Goal: Task Accomplishment & Management: Use online tool/utility

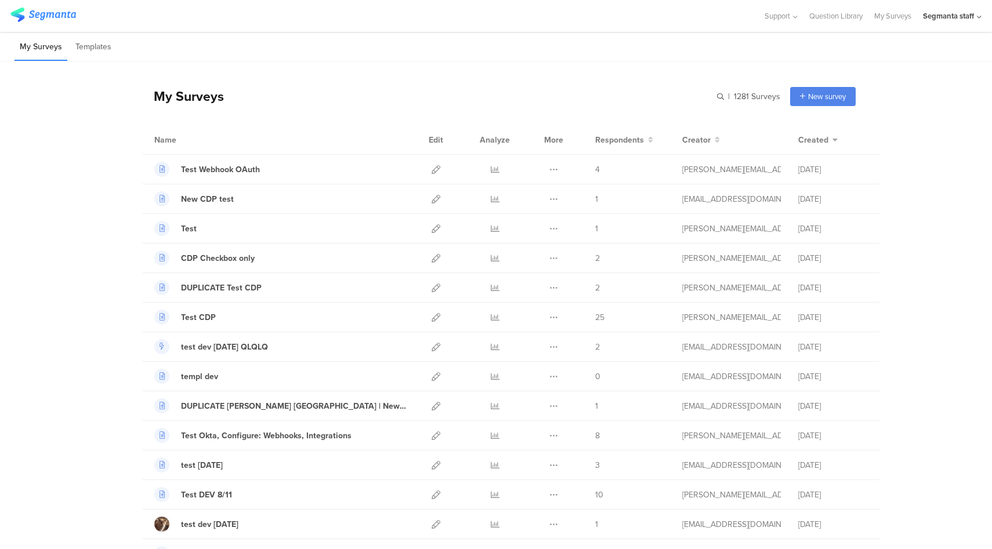
click at [969, 20] on div "Segmanta staff" at bounding box center [948, 15] width 51 height 11
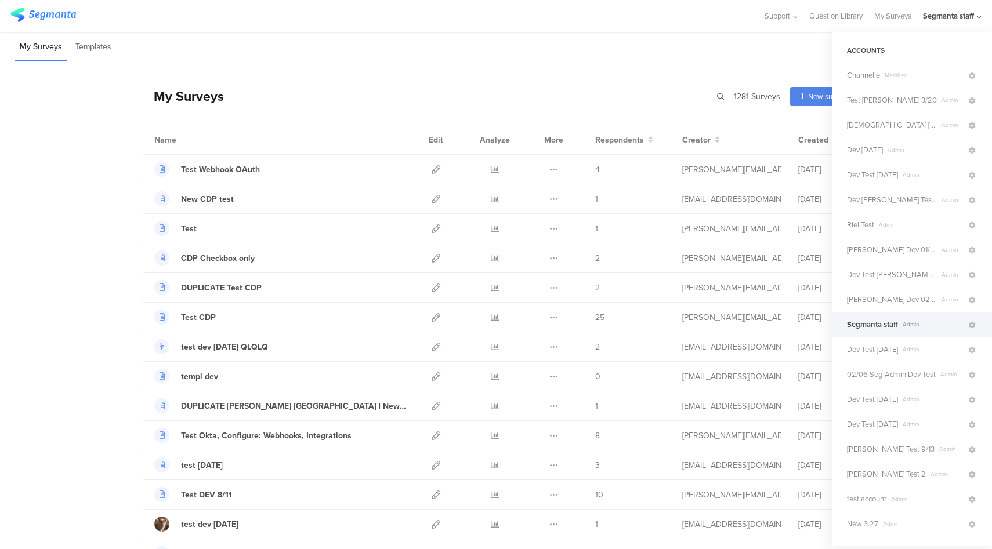
click at [633, 86] on div "My Surveys | 1281 Surveys New survey Start from scratch Choose from templates" at bounding box center [498, 96] width 713 height 46
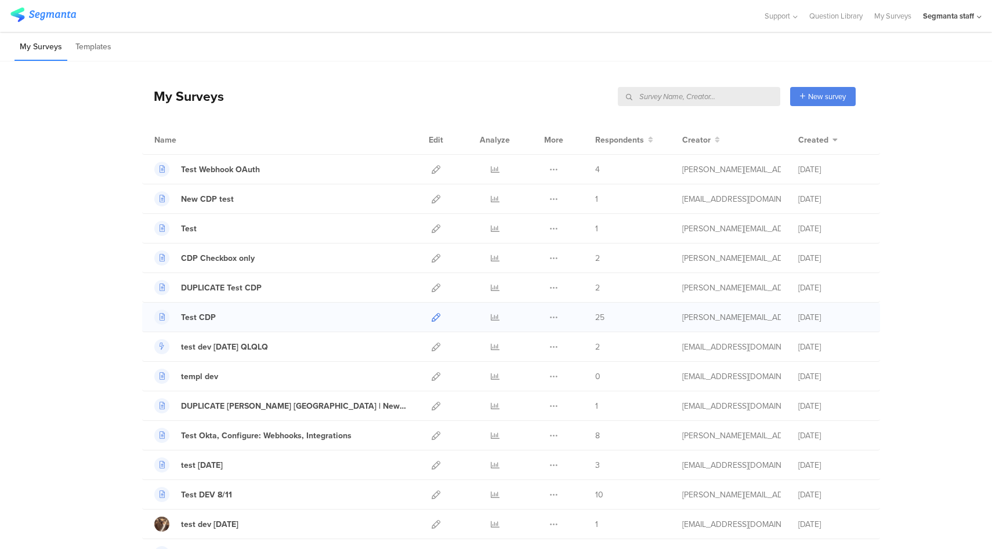
click at [431, 318] on icon at bounding box center [435, 317] width 9 height 9
click at [431, 262] on icon at bounding box center [435, 258] width 9 height 9
click at [654, 97] on input "text" at bounding box center [699, 96] width 162 height 19
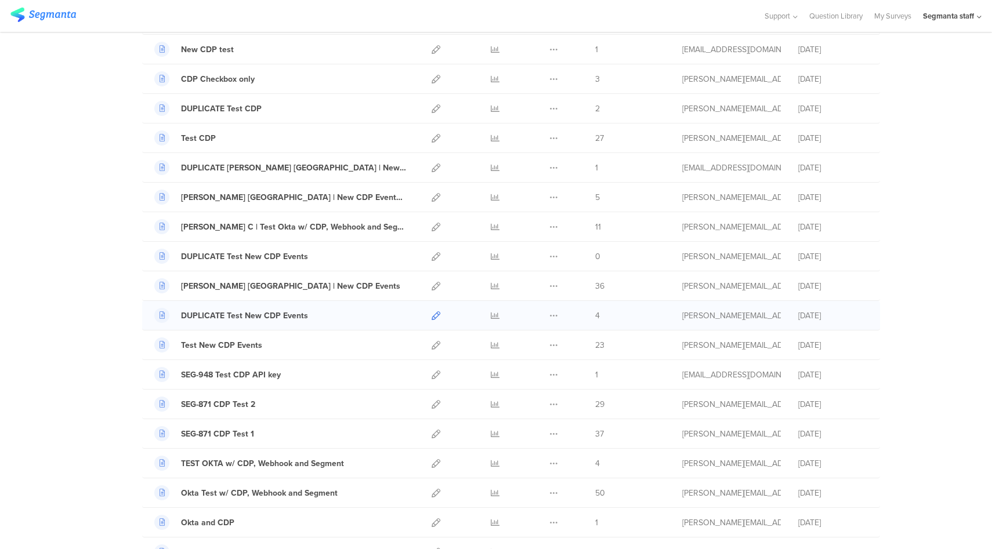
scroll to position [132, 0]
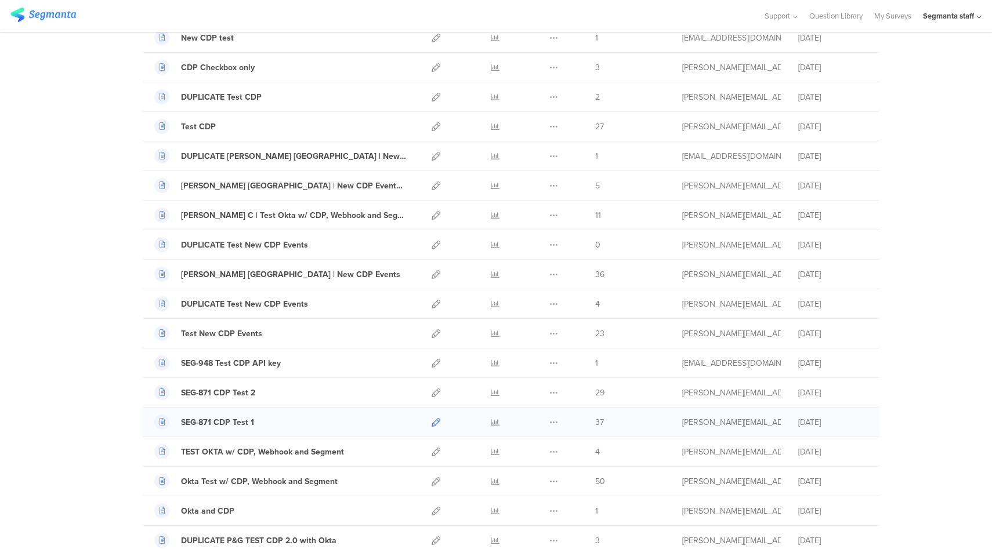
type input "CDP"
click at [433, 423] on icon at bounding box center [435, 422] width 9 height 9
click at [431, 396] on icon at bounding box center [435, 393] width 9 height 9
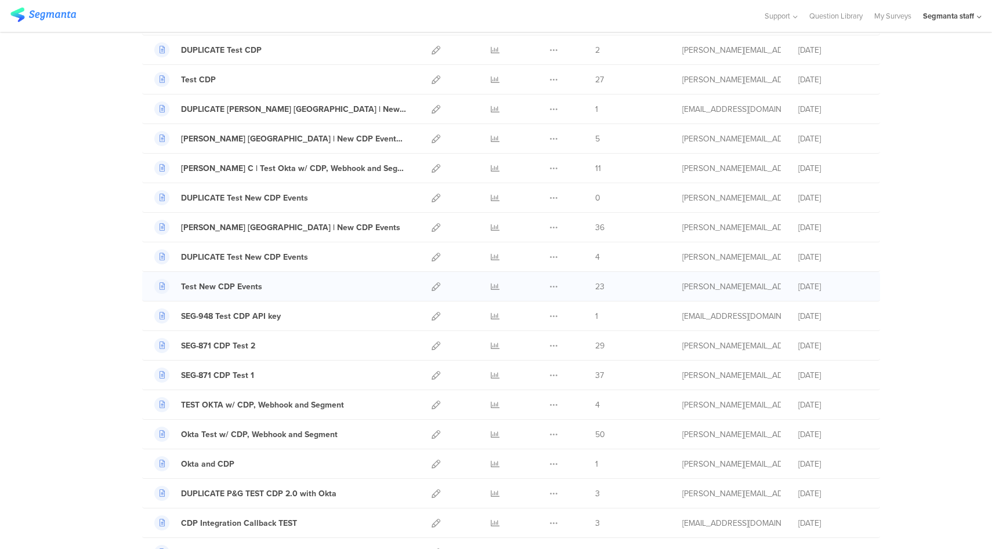
scroll to position [198, 0]
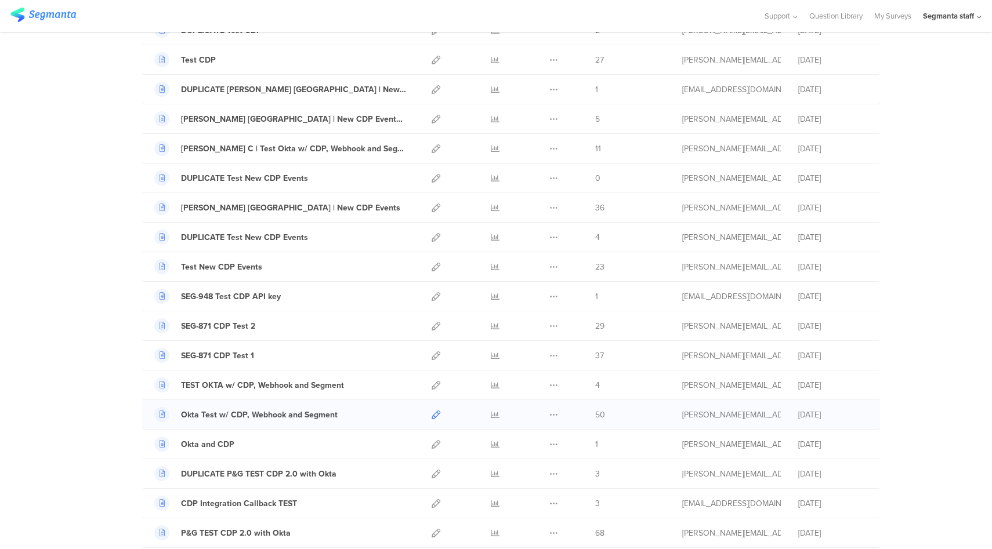
click at [431, 414] on icon at bounding box center [435, 415] width 9 height 9
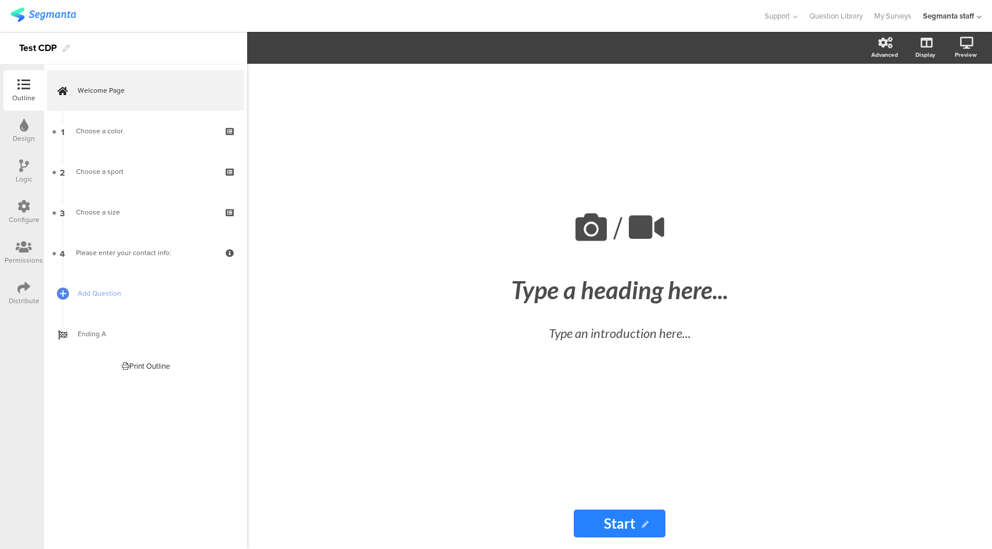
click at [27, 290] on icon at bounding box center [23, 287] width 13 height 13
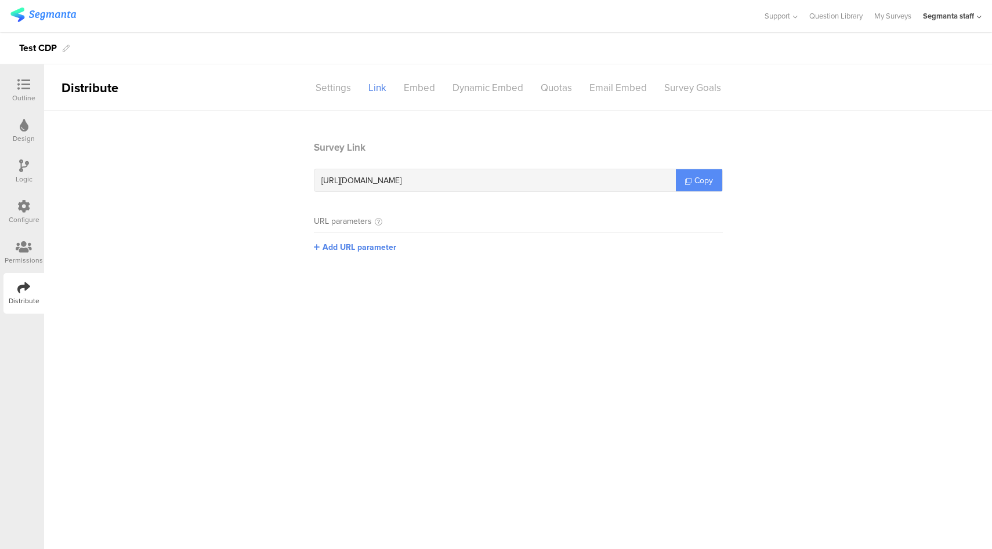
click at [683, 183] on link "Copy" at bounding box center [699, 180] width 46 height 22
click at [680, 182] on link "Copy" at bounding box center [699, 180] width 46 height 22
click at [21, 215] on div "Configure" at bounding box center [24, 220] width 31 height 10
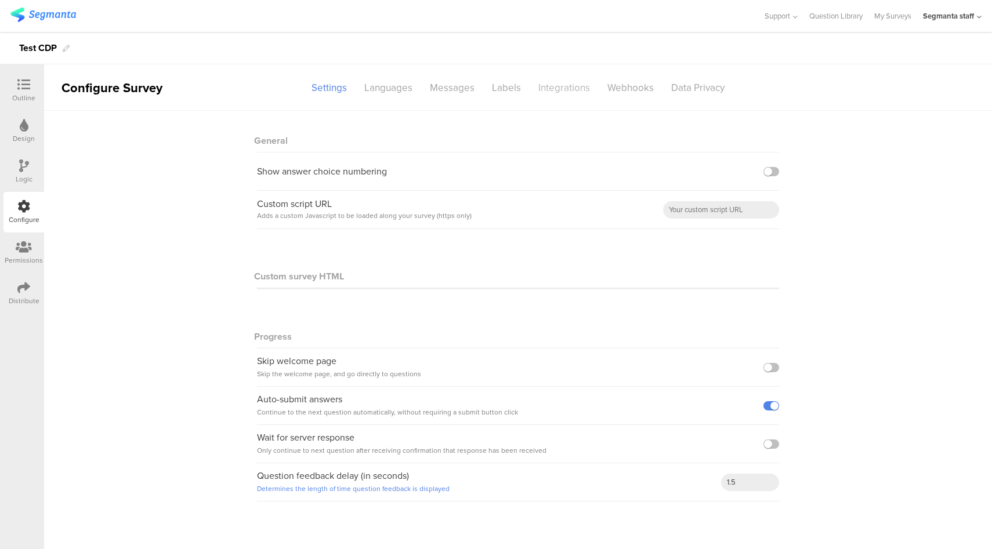
click at [579, 90] on div "Integrations" at bounding box center [563, 88] width 69 height 20
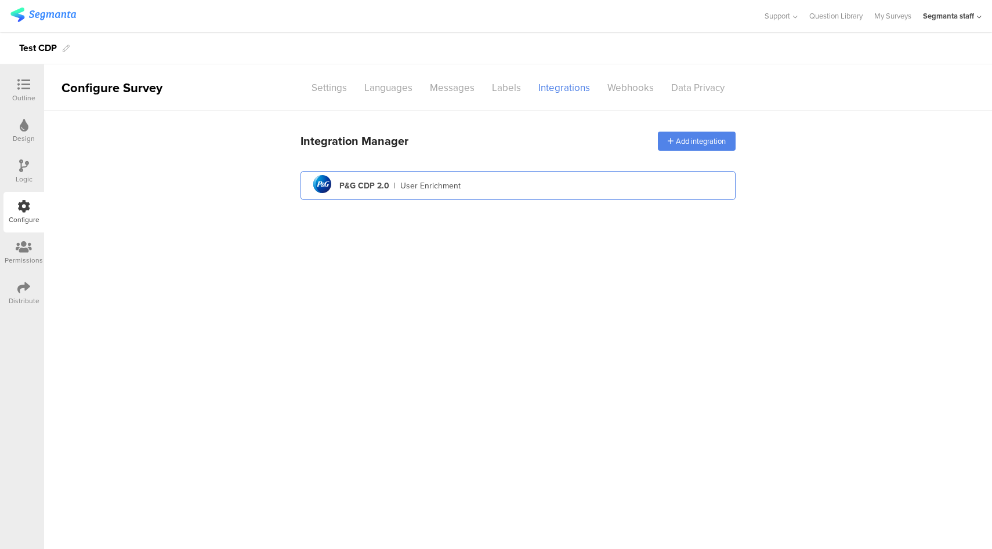
click at [578, 186] on div "pg logo P&G CDP 2.0 | User Enrichment" at bounding box center [518, 186] width 416 height 28
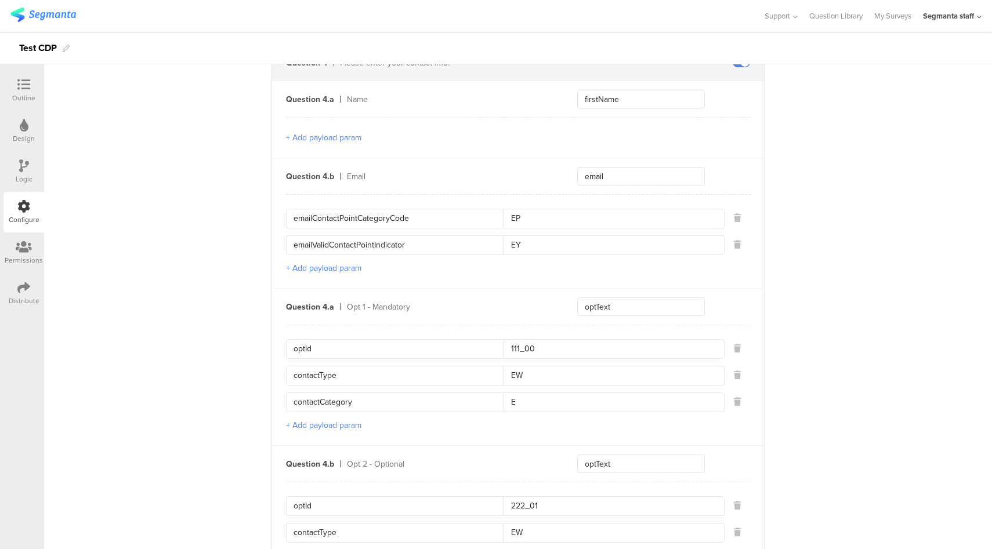
scroll to position [849, 0]
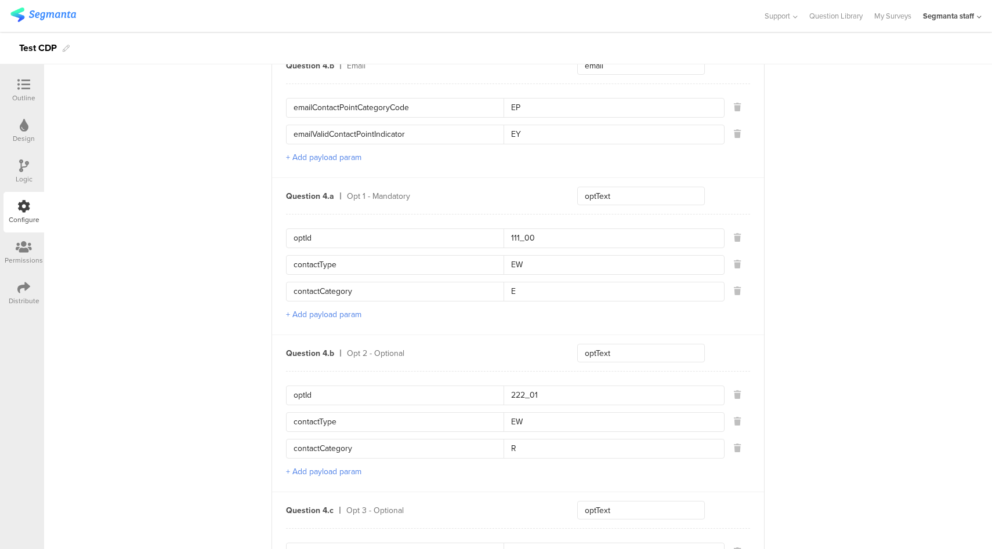
click at [23, 77] on div "Outline" at bounding box center [23, 90] width 41 height 41
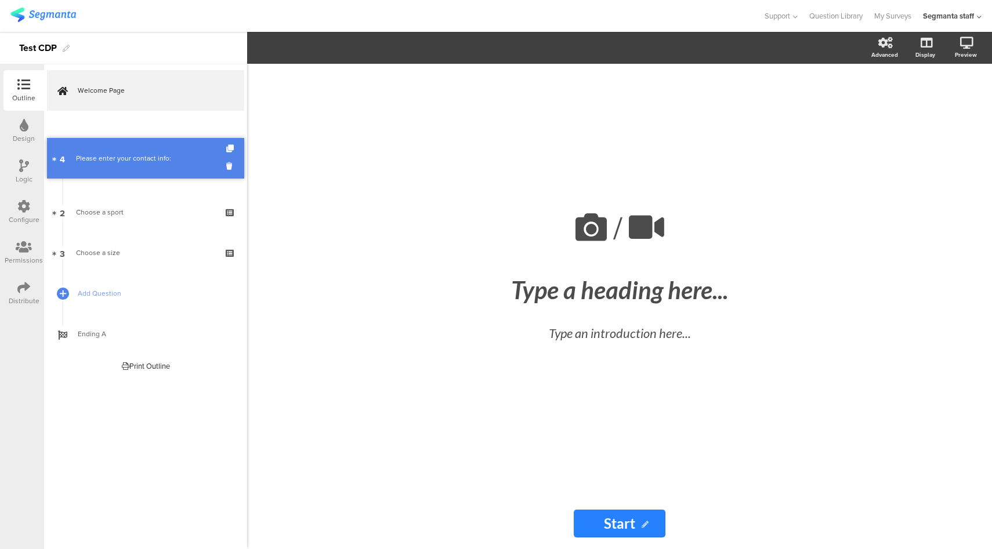
drag, startPoint x: 148, startPoint y: 251, endPoint x: 155, endPoint y: 156, distance: 94.8
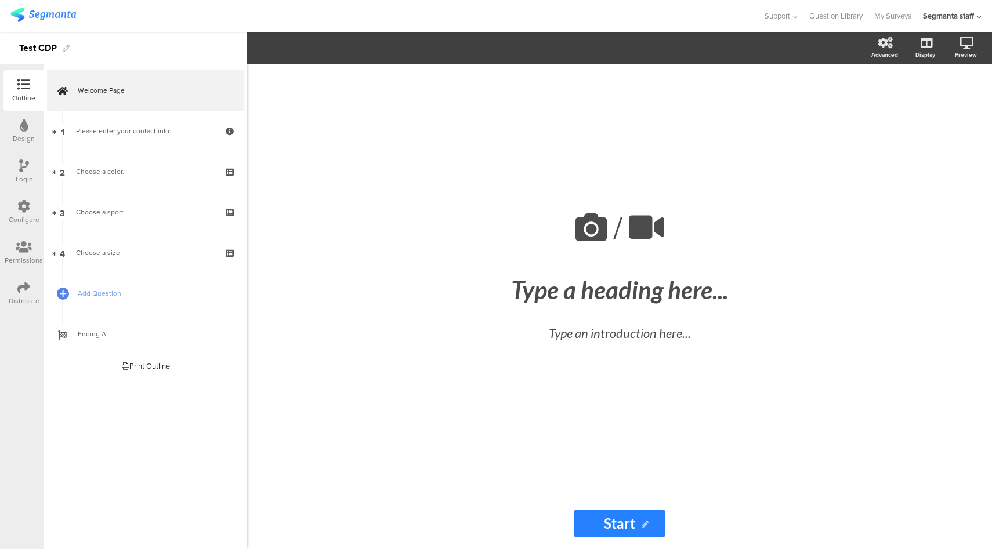
click at [11, 214] on div "Configure" at bounding box center [23, 212] width 41 height 41
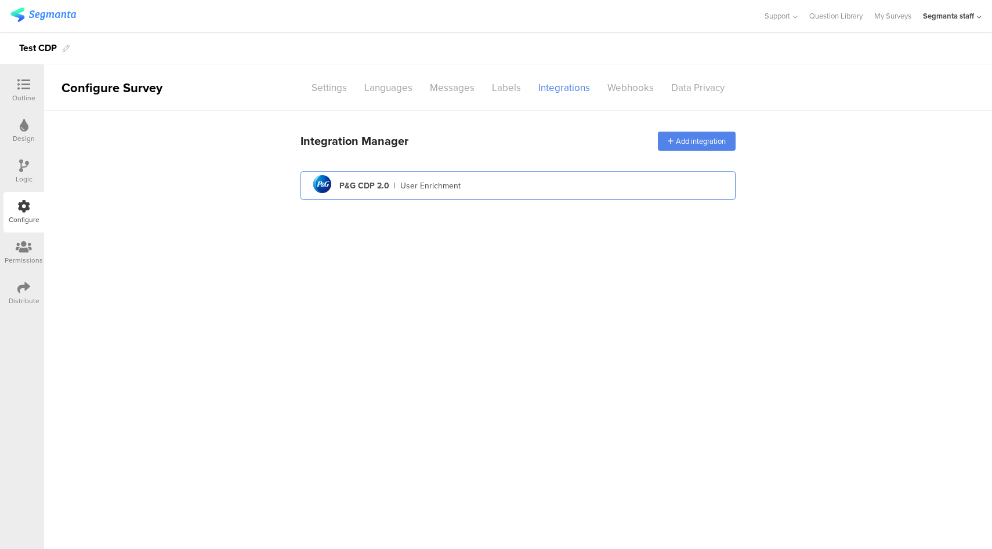
click at [572, 189] on div "pg logo P&G CDP 2.0 | User Enrichment" at bounding box center [518, 186] width 416 height 28
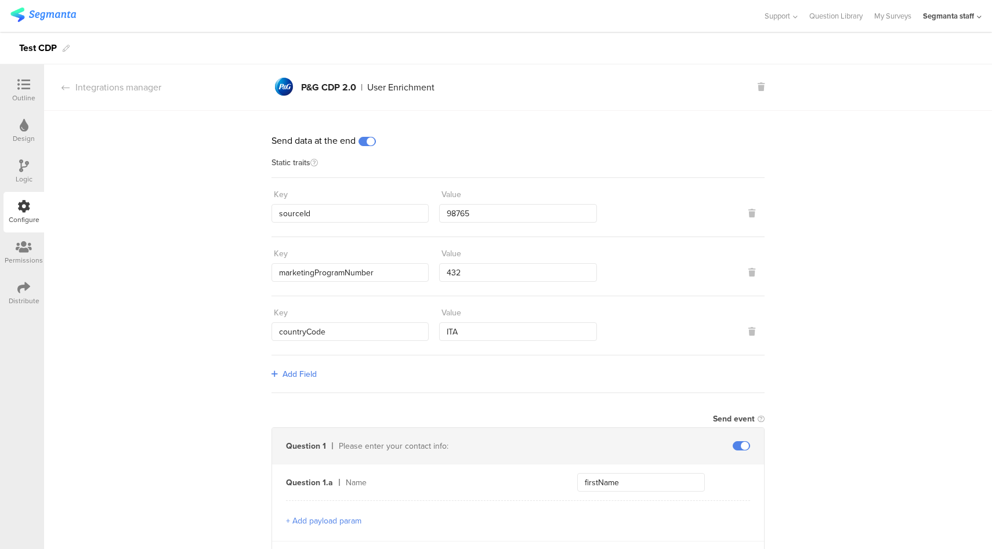
click at [369, 144] on span at bounding box center [366, 141] width 17 height 9
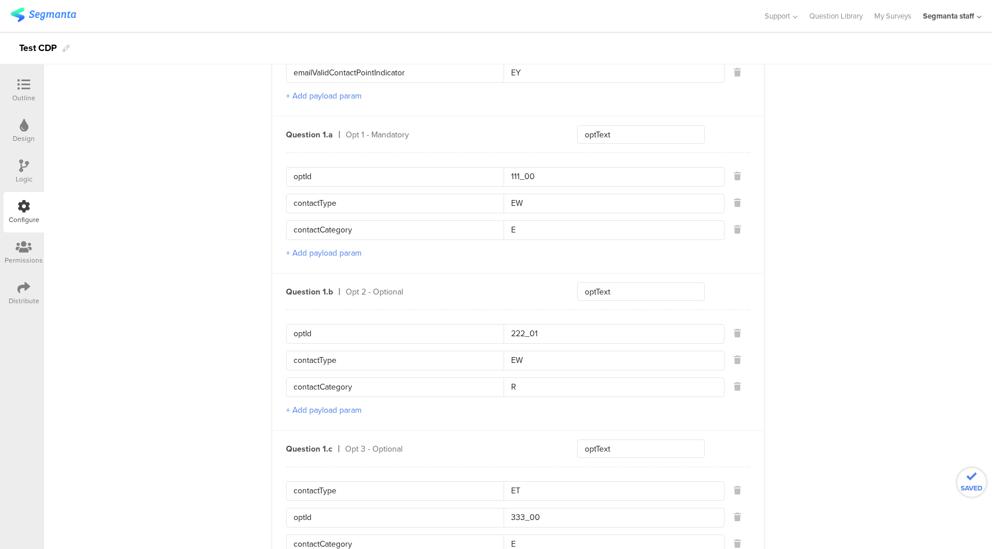
scroll to position [1064, 0]
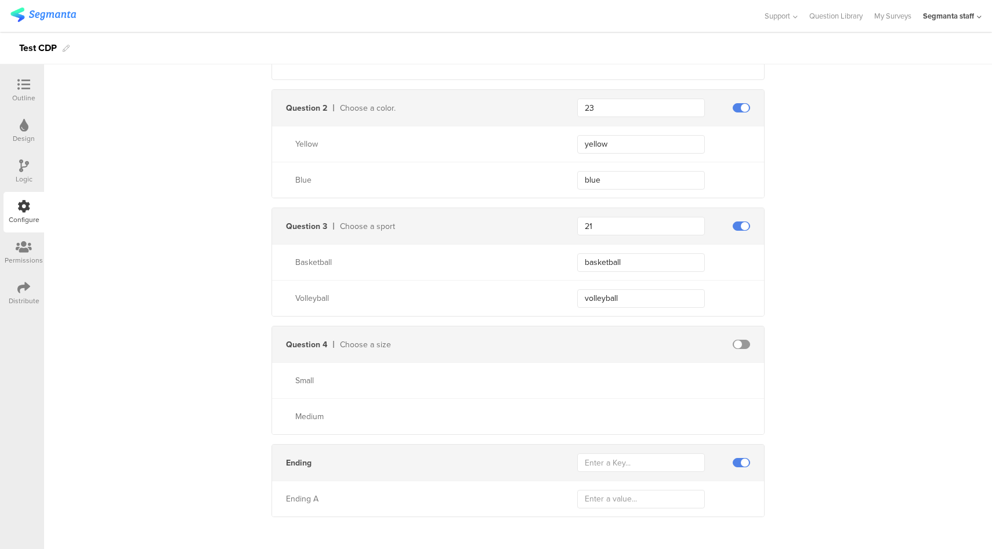
click at [743, 458] on span at bounding box center [740, 462] width 17 height 9
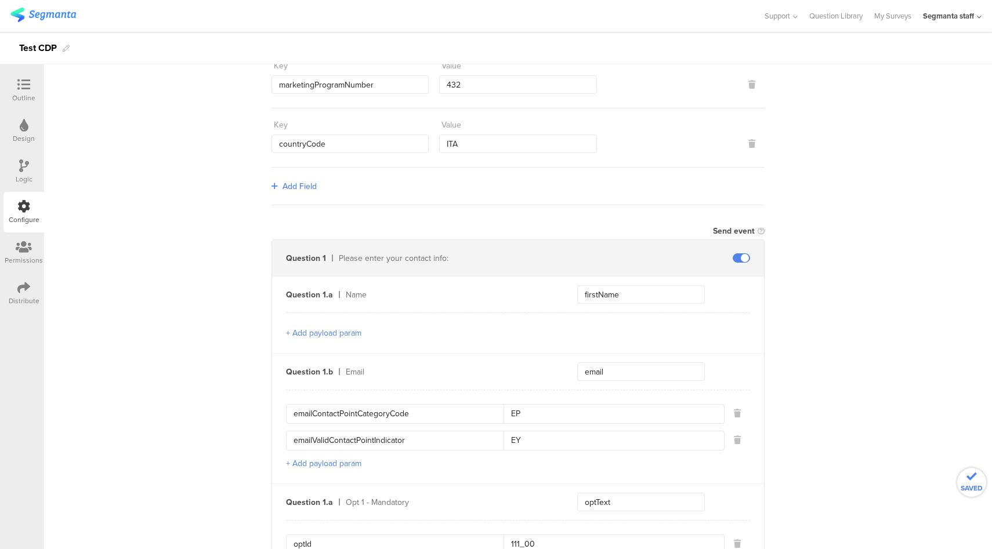
scroll to position [0, 0]
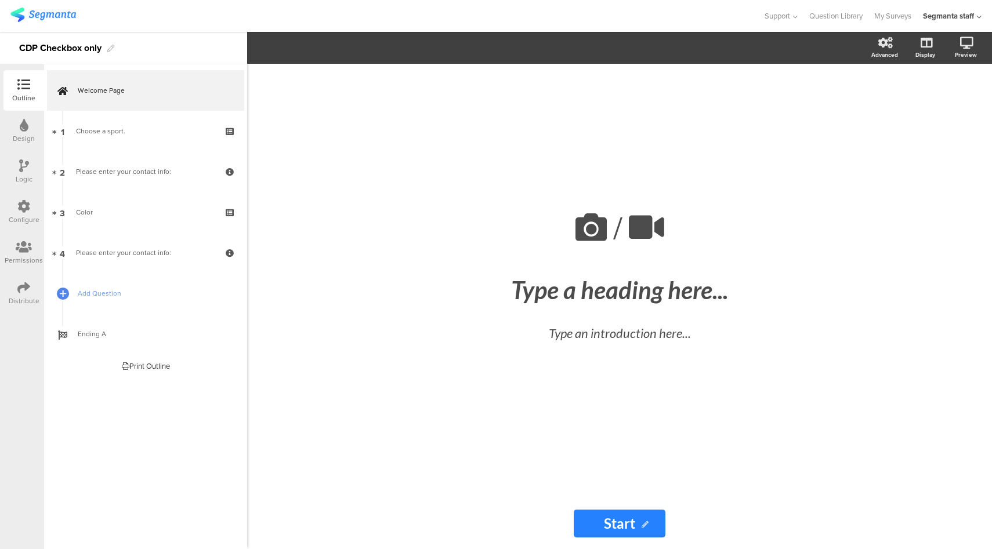
click at [12, 292] on div "Distribute" at bounding box center [23, 293] width 41 height 41
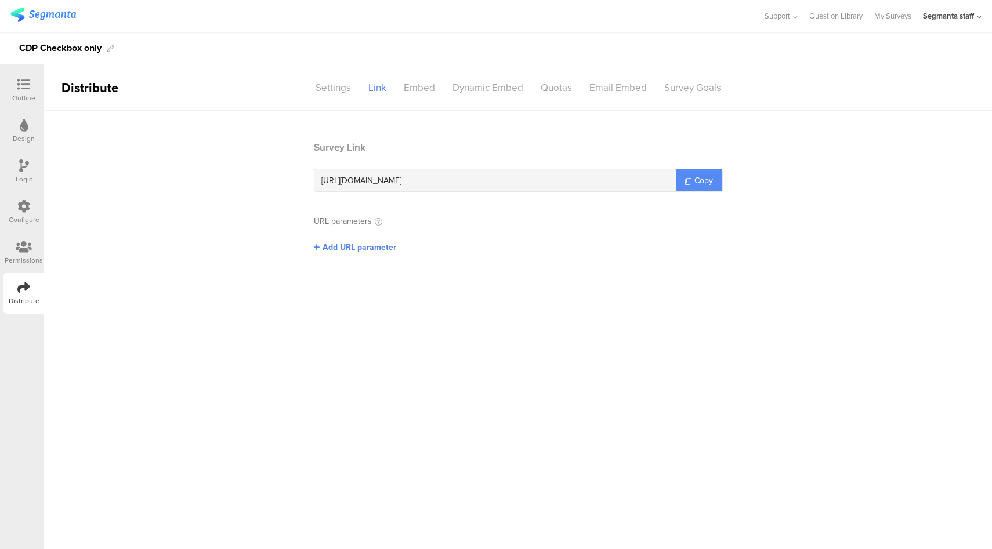
click at [710, 185] on span "Copy" at bounding box center [703, 181] width 19 height 12
click at [34, 208] on div "Configure" at bounding box center [23, 212] width 41 height 41
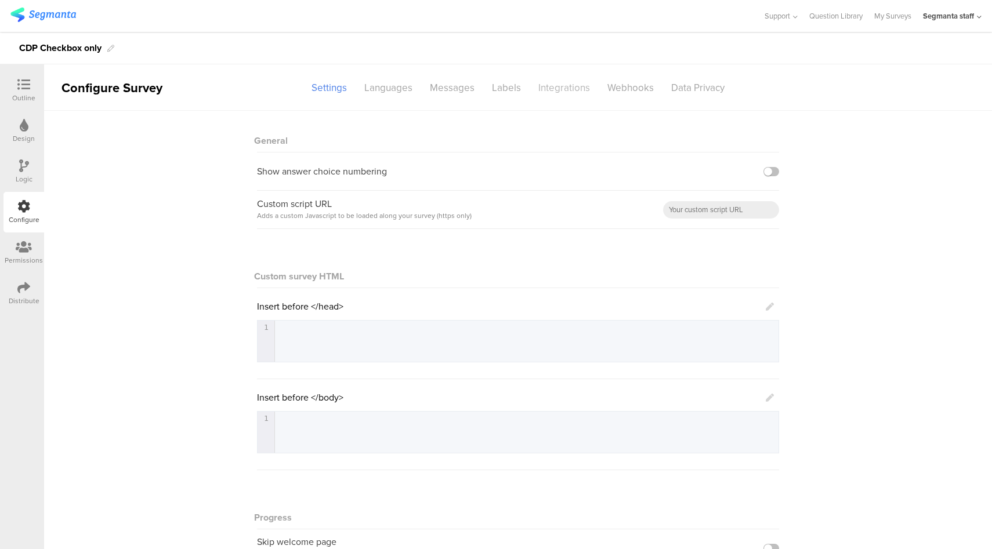
click at [546, 93] on div "Integrations" at bounding box center [563, 88] width 69 height 20
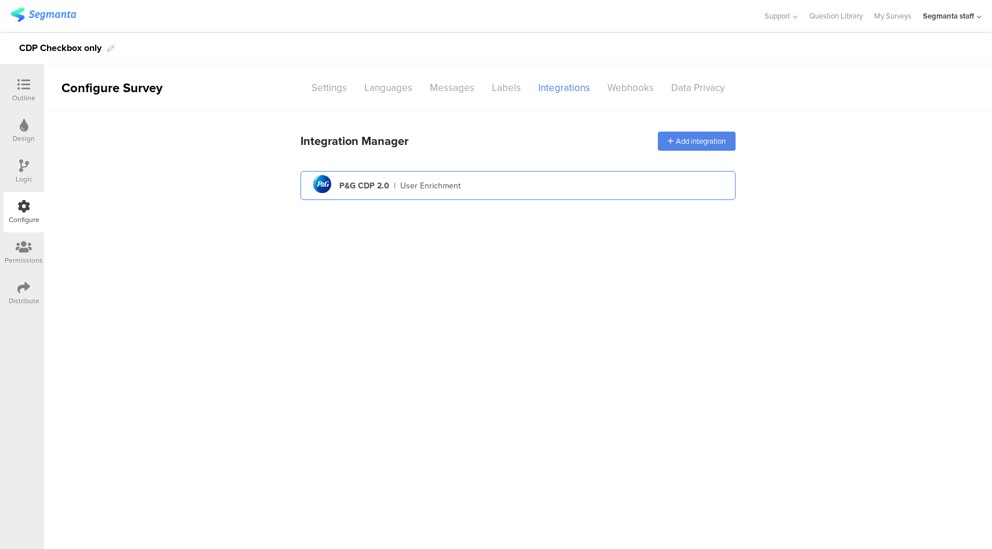
click at [540, 183] on div "pg logo P&G CDP 2.0 | User Enrichment" at bounding box center [518, 186] width 416 height 28
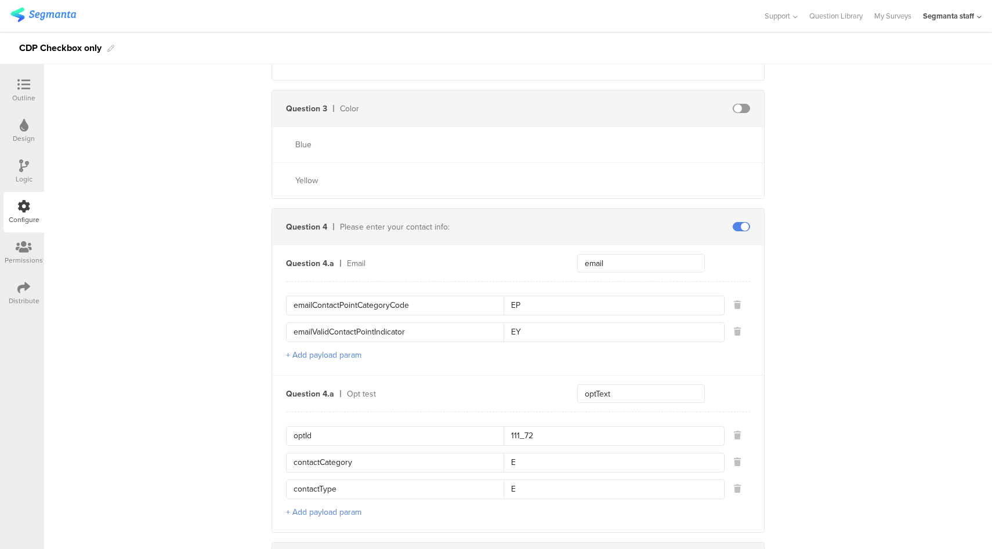
scroll to position [691, 0]
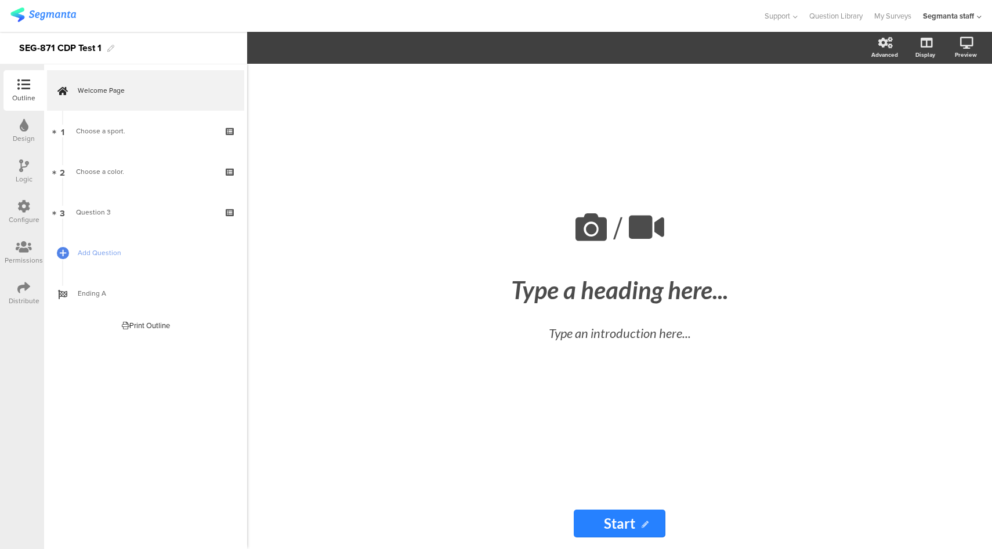
click at [23, 212] on icon at bounding box center [23, 206] width 13 height 13
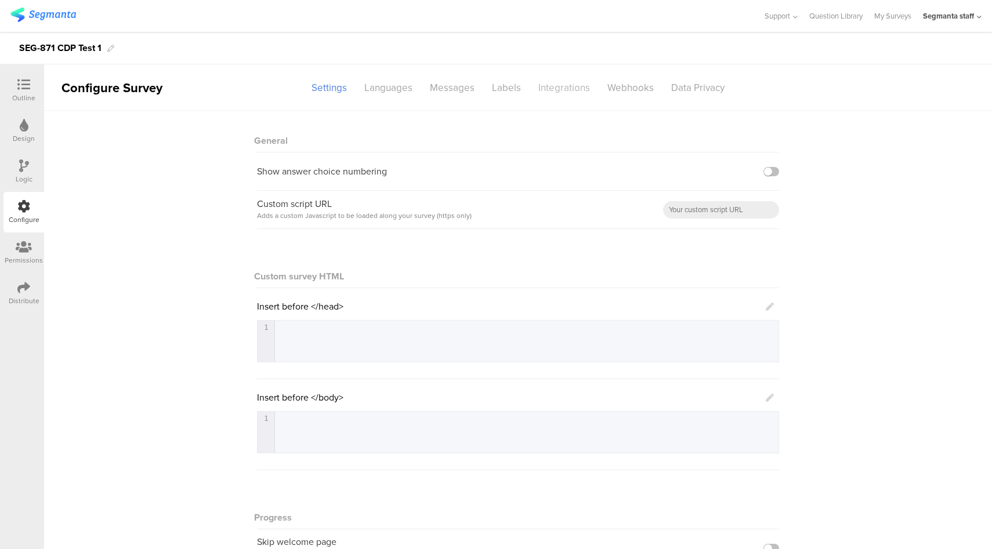
click at [560, 96] on div "Integrations" at bounding box center [563, 88] width 69 height 20
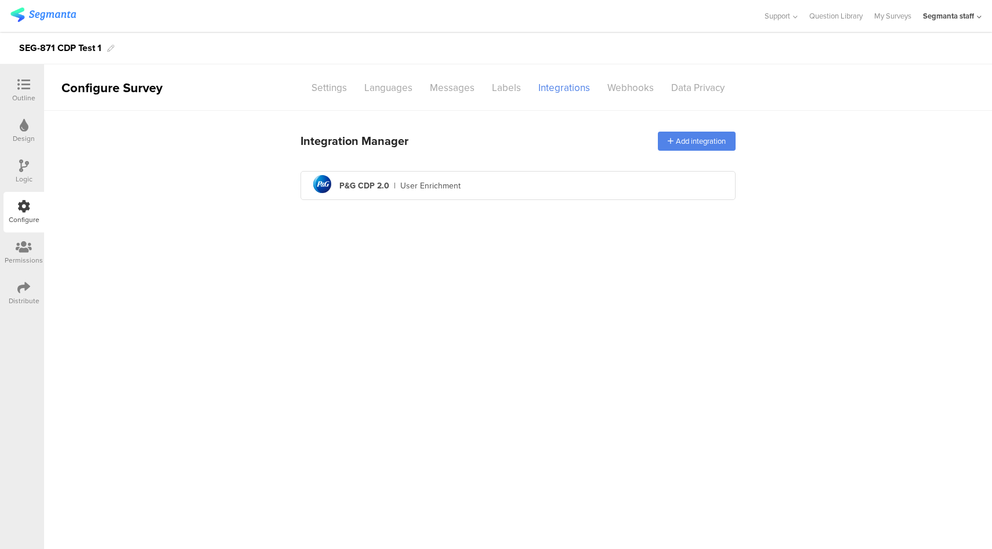
click at [27, 276] on div "Distribute" at bounding box center [23, 293] width 41 height 41
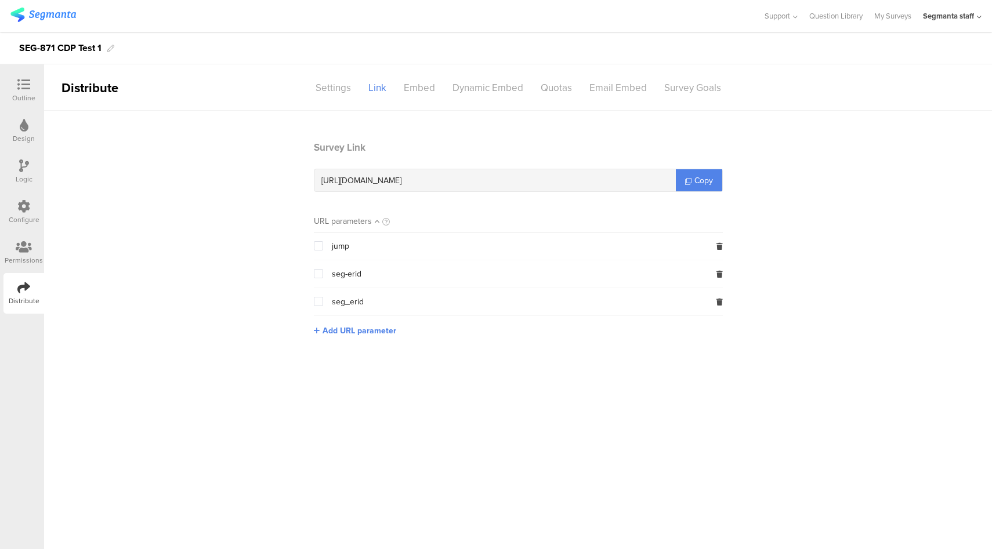
drag, startPoint x: 690, startPoint y: 179, endPoint x: 518, endPoint y: 189, distance: 171.4
click at [689, 178] on icon at bounding box center [688, 181] width 6 height 6
click at [33, 211] on div "Configure" at bounding box center [23, 212] width 41 height 41
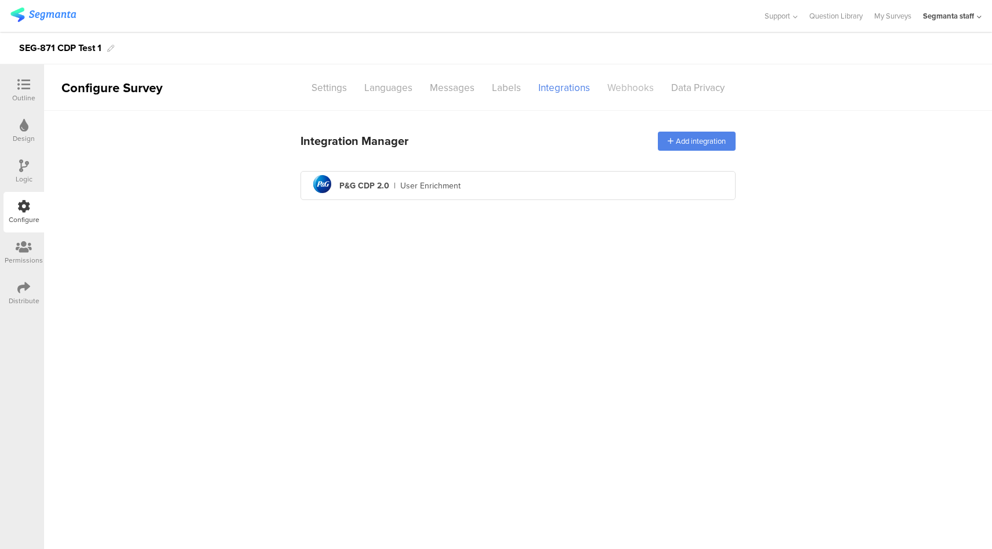
click at [615, 90] on div "Webhooks" at bounding box center [631, 88] width 64 height 20
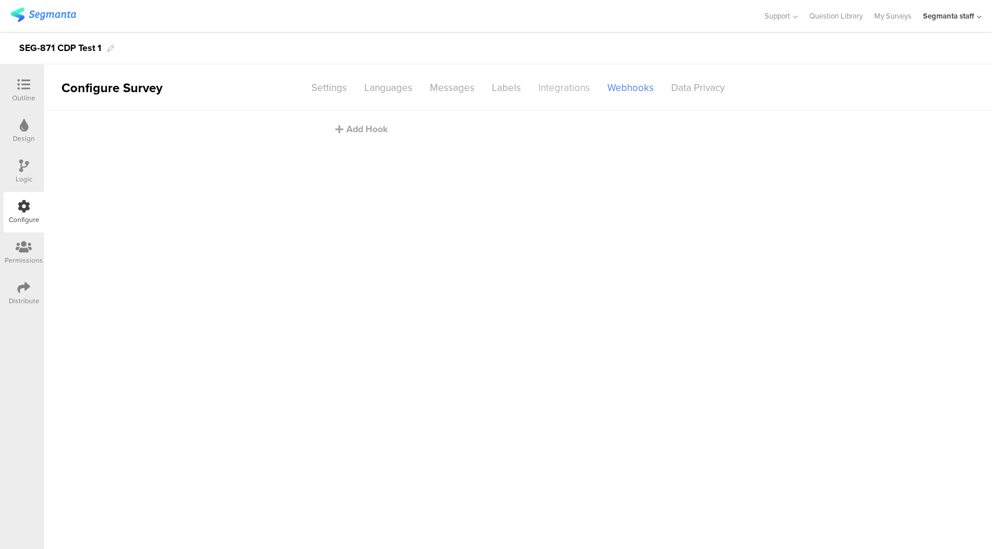
click at [550, 95] on div "Integrations" at bounding box center [563, 88] width 69 height 20
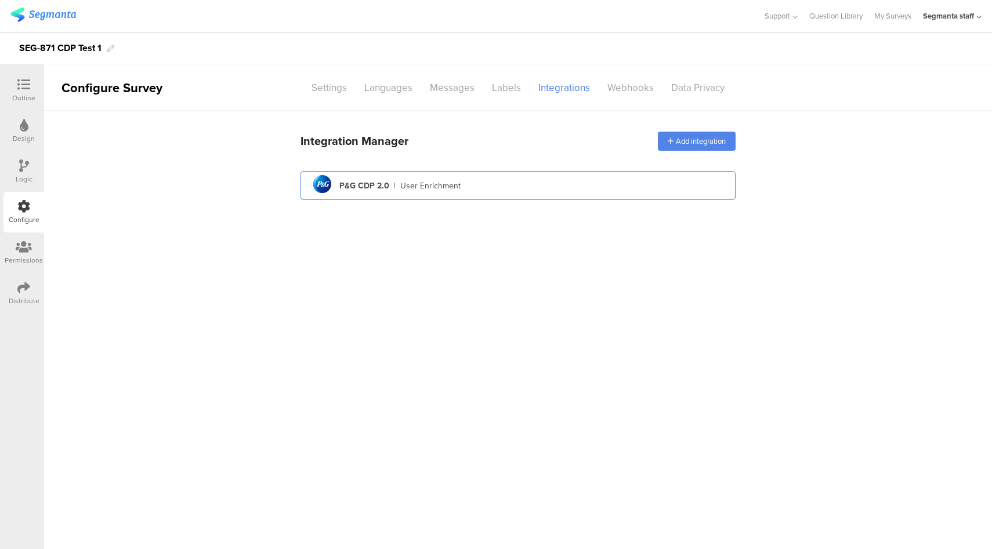
click at [496, 190] on div "pg logo P&G CDP 2.0 | User Enrichment" at bounding box center [518, 186] width 416 height 28
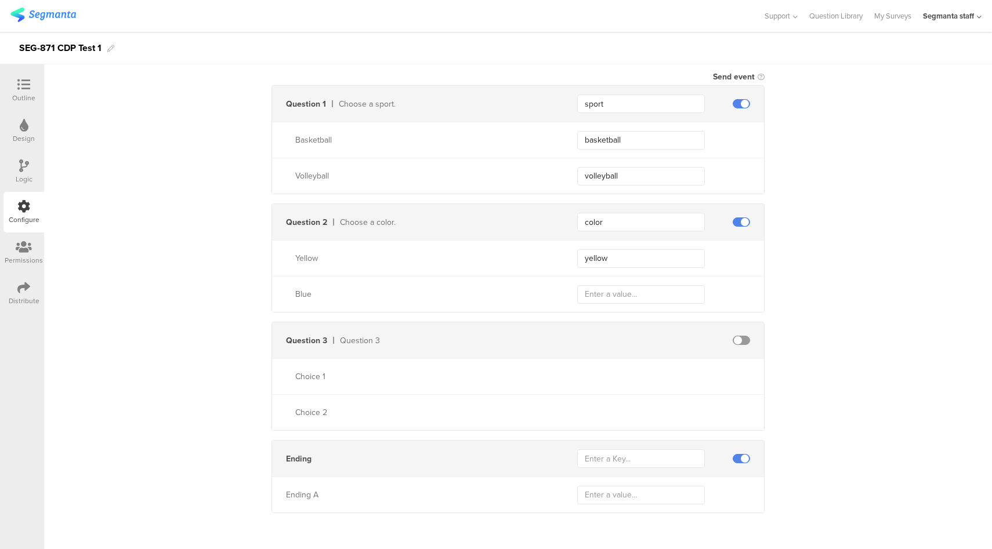
scroll to position [342, 0]
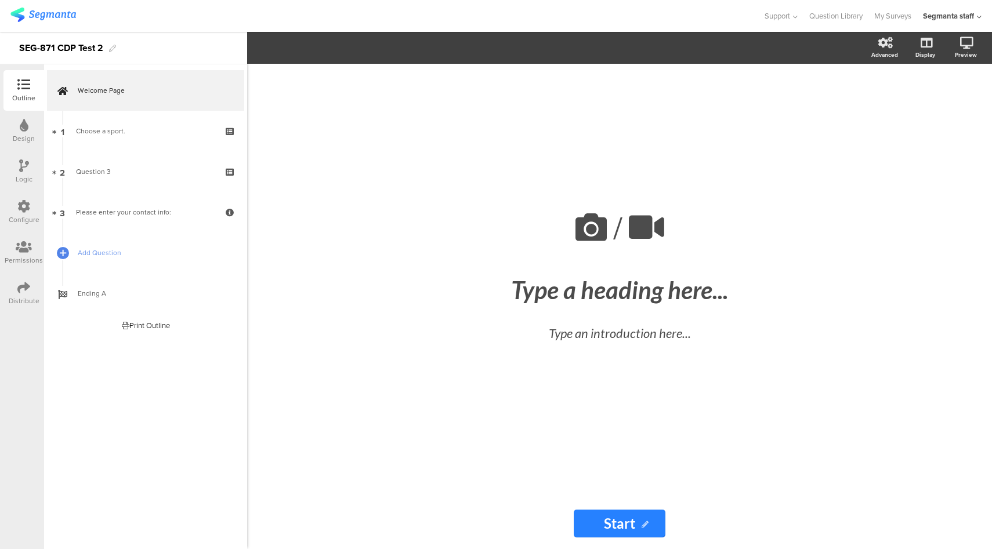
click at [31, 212] on div "Configure" at bounding box center [23, 212] width 41 height 41
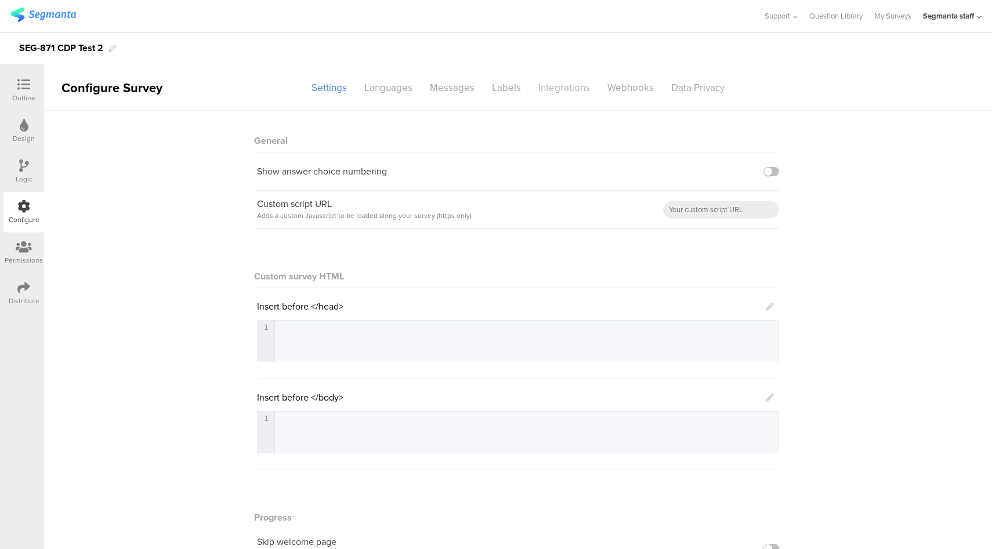
click at [550, 96] on div "Integrations" at bounding box center [563, 88] width 69 height 20
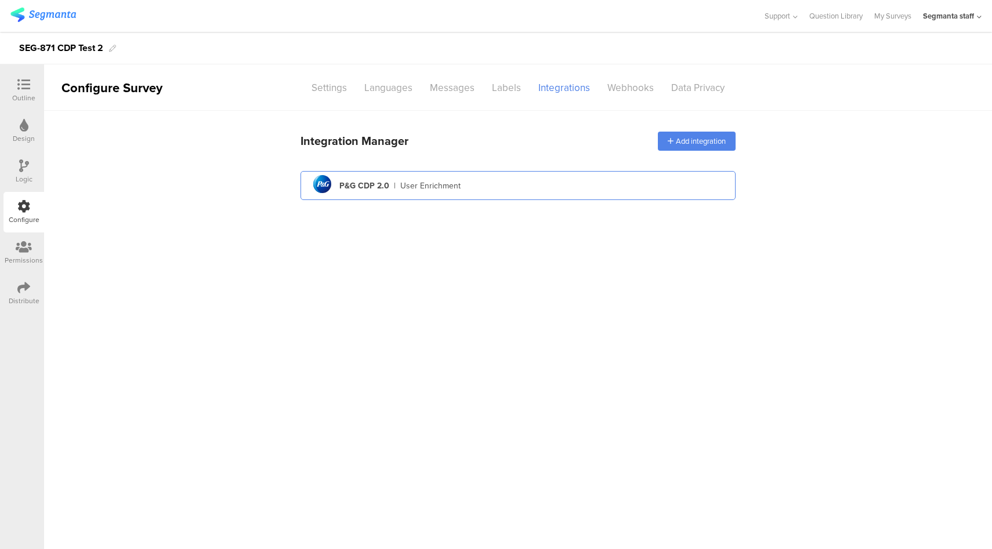
click at [497, 191] on div "pg logo P&G CDP 2.0 | User Enrichment" at bounding box center [518, 186] width 416 height 28
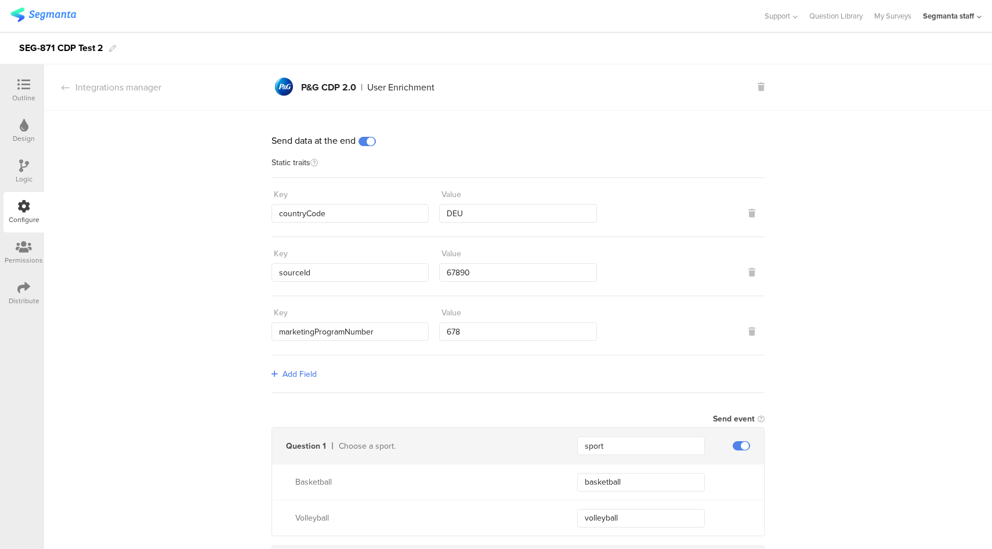
click at [13, 303] on div "Distribute" at bounding box center [24, 301] width 31 height 10
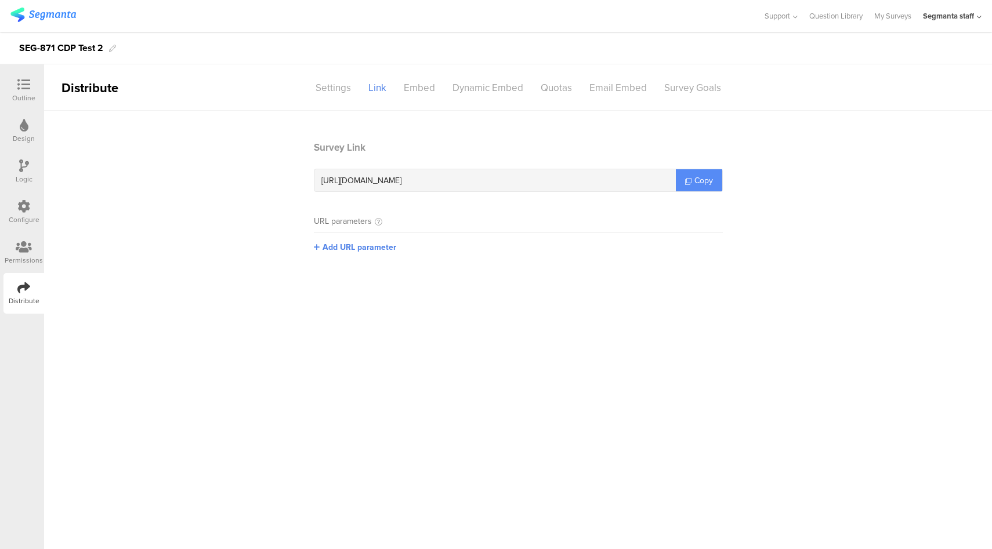
click at [706, 179] on span "Copy" at bounding box center [703, 181] width 19 height 12
drag, startPoint x: 20, startPoint y: 95, endPoint x: 31, endPoint y: 110, distance: 18.7
click at [20, 95] on div "Outline" at bounding box center [23, 98] width 23 height 10
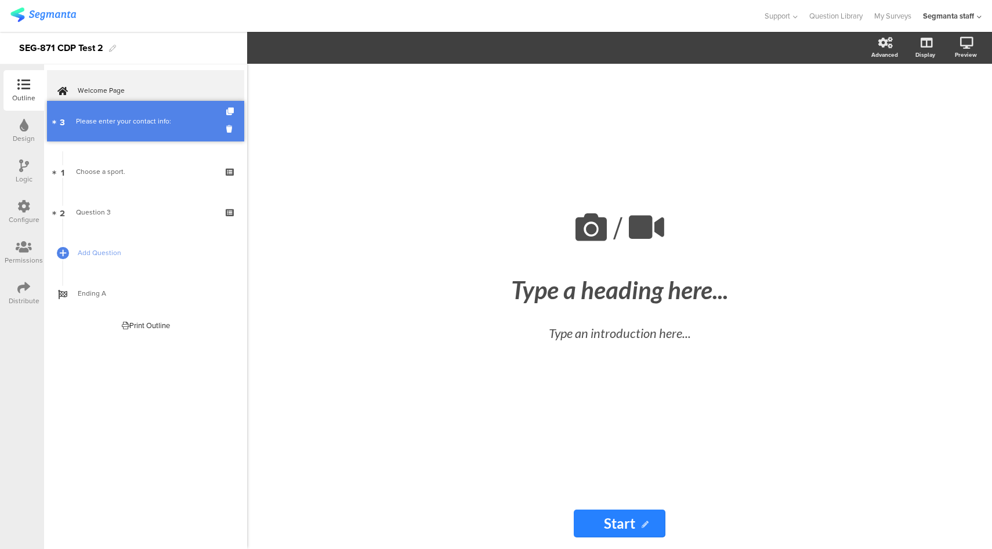
drag, startPoint x: 151, startPoint y: 216, endPoint x: 152, endPoint y: 125, distance: 91.1
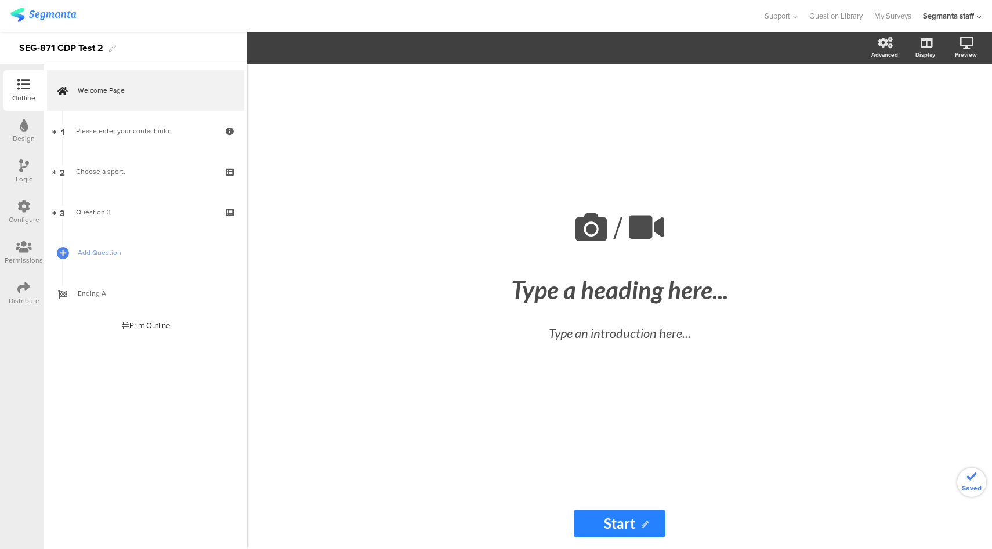
click at [16, 212] on div "Configure" at bounding box center [23, 212] width 41 height 41
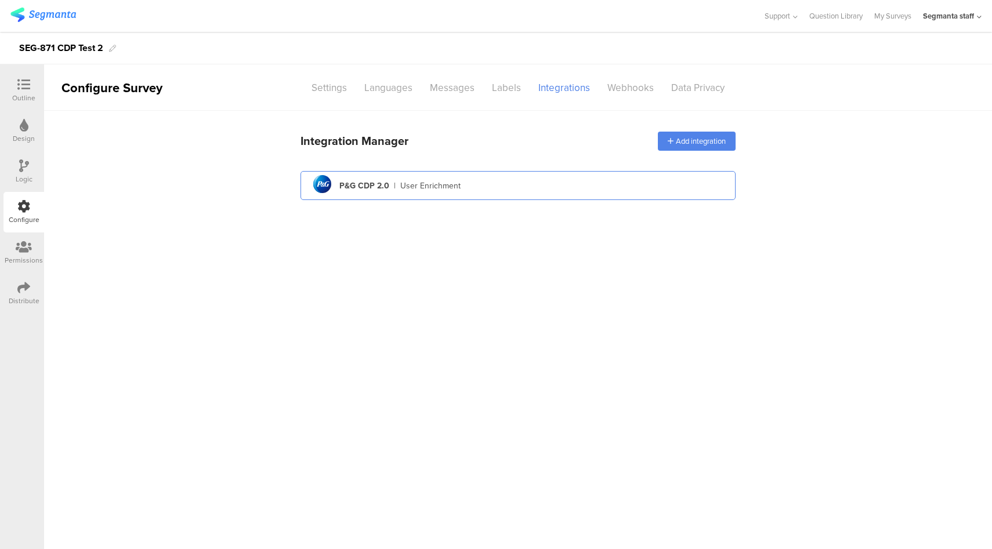
click at [500, 199] on div "pg logo P&G CDP 2.0 | User Enrichment" at bounding box center [518, 186] width 416 height 28
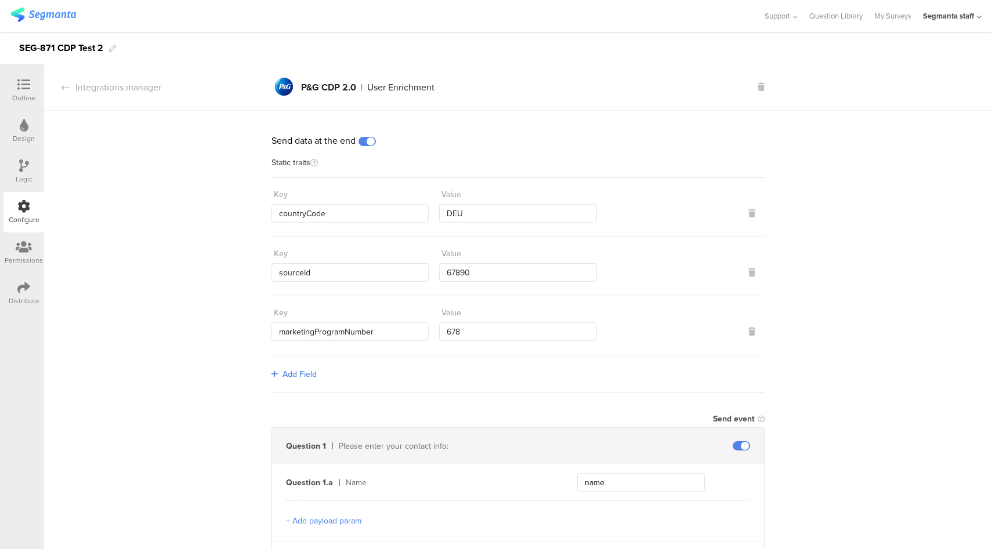
click at [368, 146] on span at bounding box center [366, 141] width 17 height 9
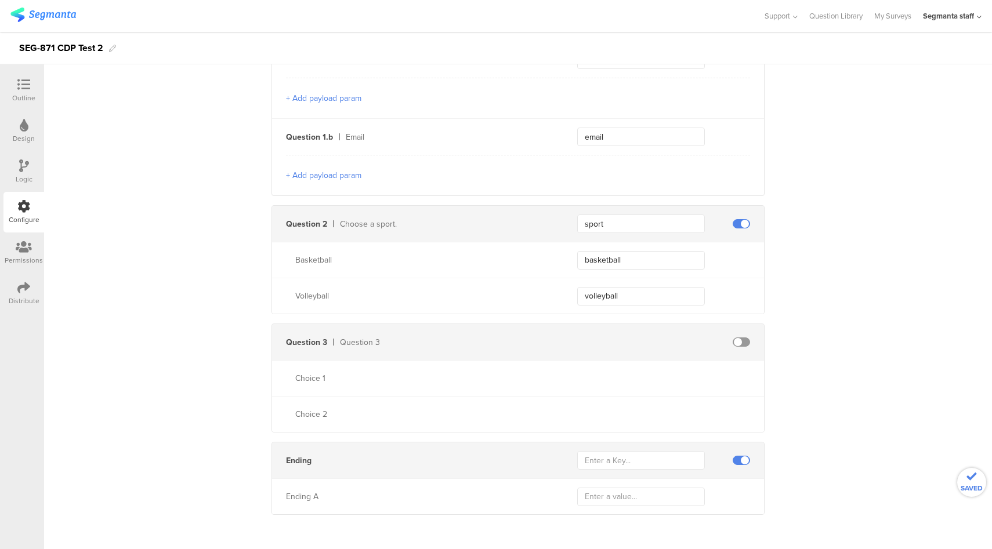
click at [736, 456] on span at bounding box center [740, 460] width 17 height 9
click at [23, 291] on icon at bounding box center [23, 287] width 13 height 13
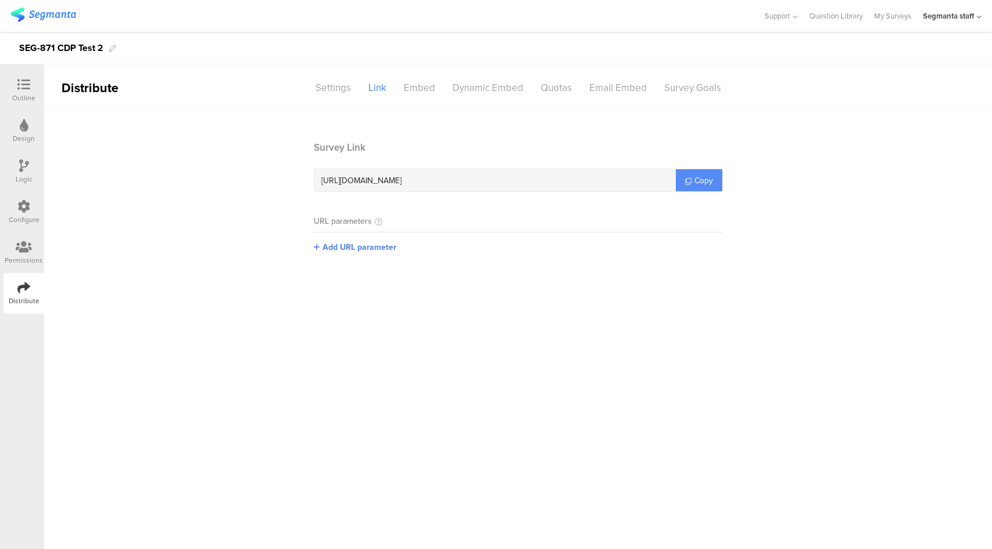
click at [703, 188] on link "Copy" at bounding box center [699, 180] width 46 height 22
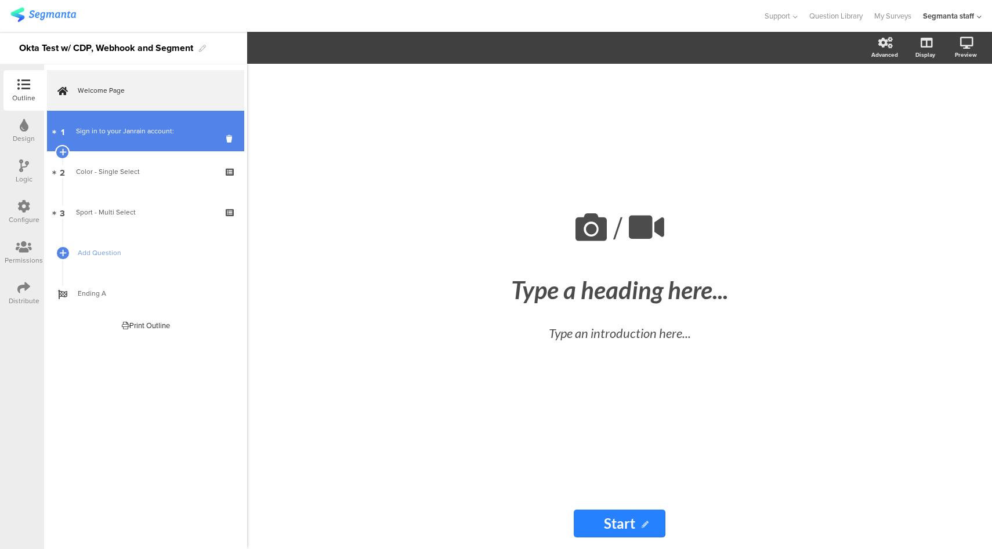
click at [125, 136] on div "Sign in to your Janrain account:" at bounding box center [145, 131] width 139 height 12
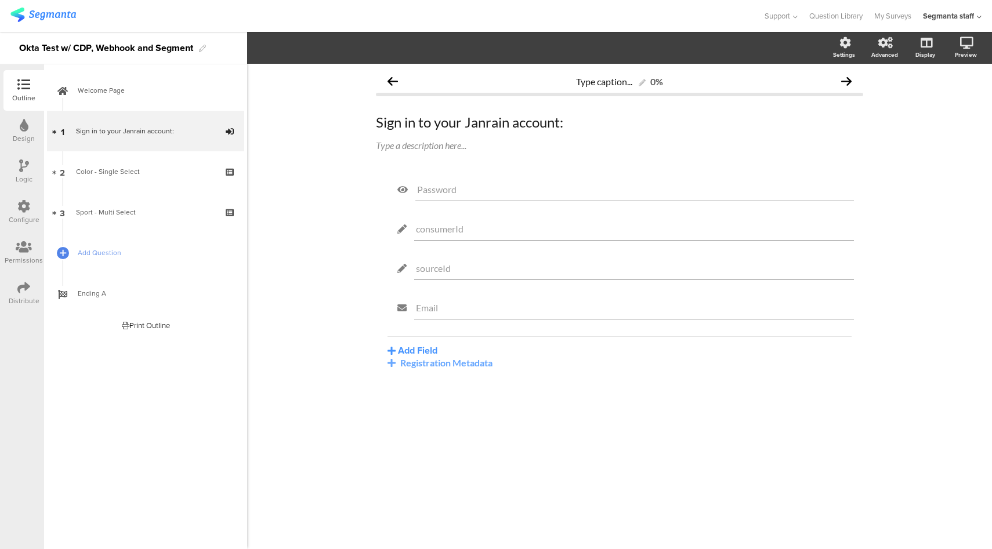
click at [21, 212] on icon at bounding box center [23, 206] width 13 height 13
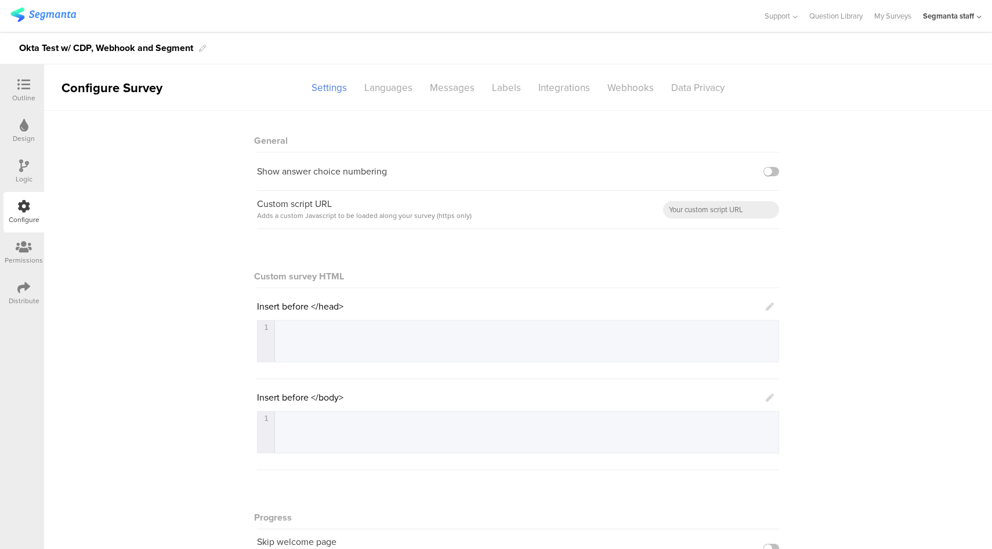
click at [22, 288] on icon at bounding box center [23, 287] width 13 height 13
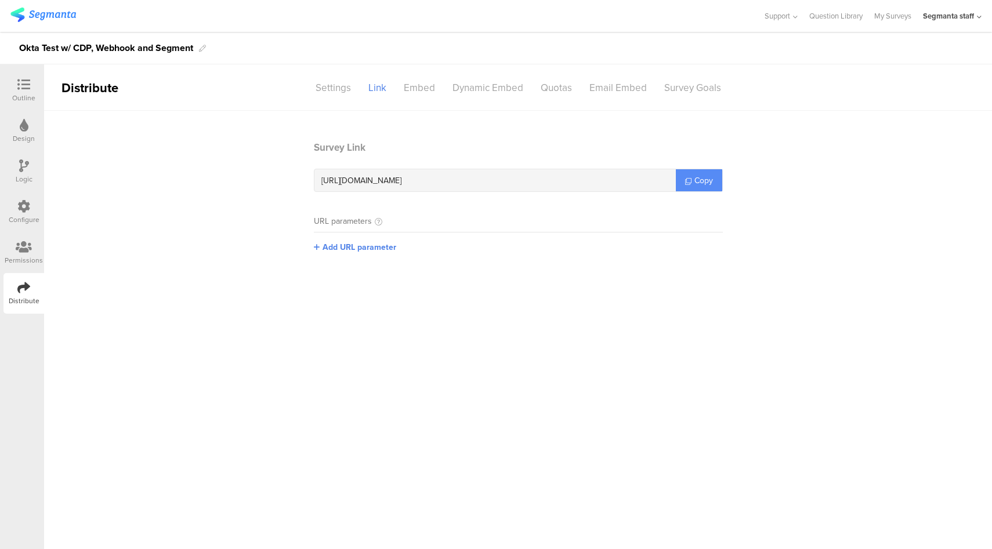
click at [697, 187] on link "Copy" at bounding box center [699, 180] width 46 height 22
click at [23, 84] on icon at bounding box center [23, 84] width 13 height 13
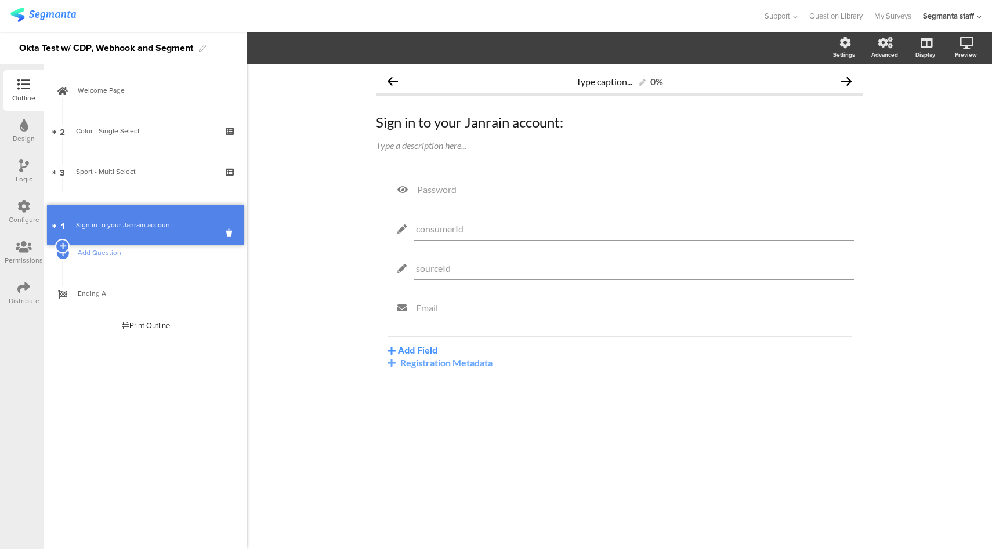
drag, startPoint x: 149, startPoint y: 131, endPoint x: 137, endPoint y: 213, distance: 83.2
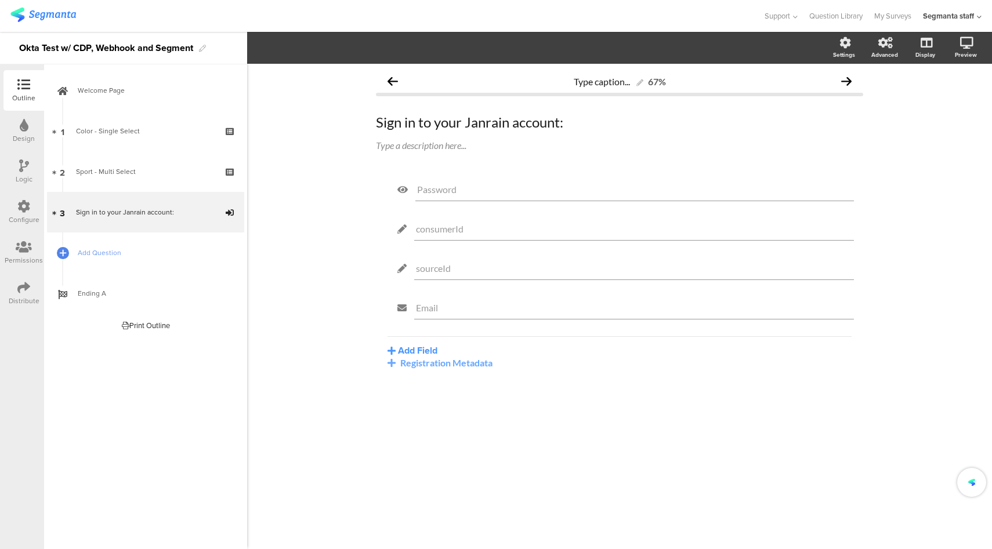
click at [13, 201] on div "Configure" at bounding box center [23, 212] width 41 height 41
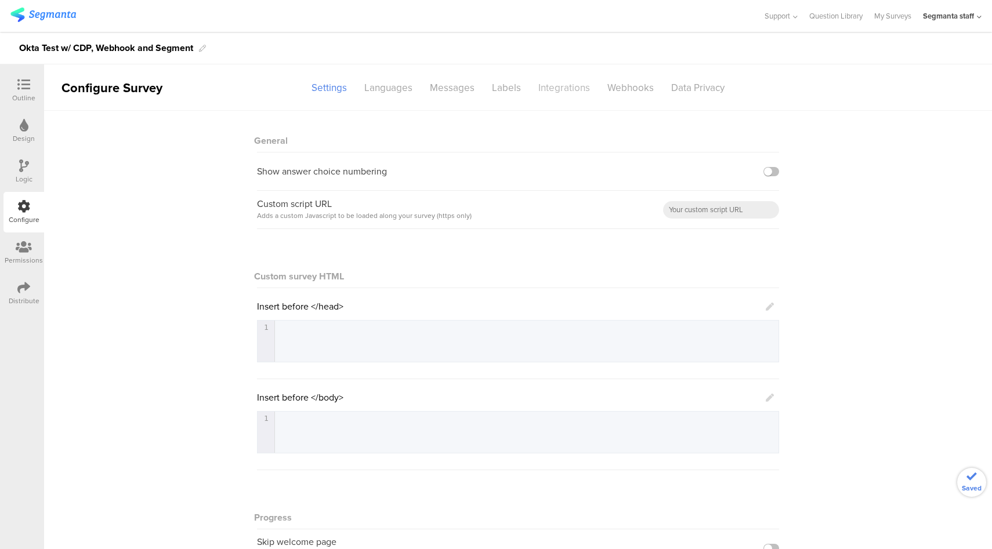
click at [547, 92] on div "Integrations" at bounding box center [563, 88] width 69 height 20
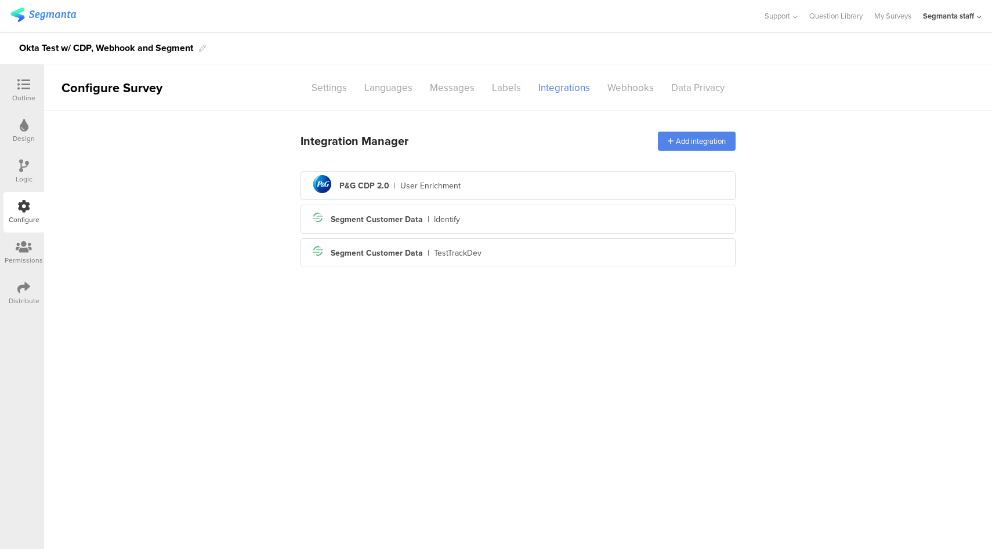
click at [550, 193] on div "pg logo P&G CDP 2.0 | User Enrichment" at bounding box center [518, 186] width 416 height 28
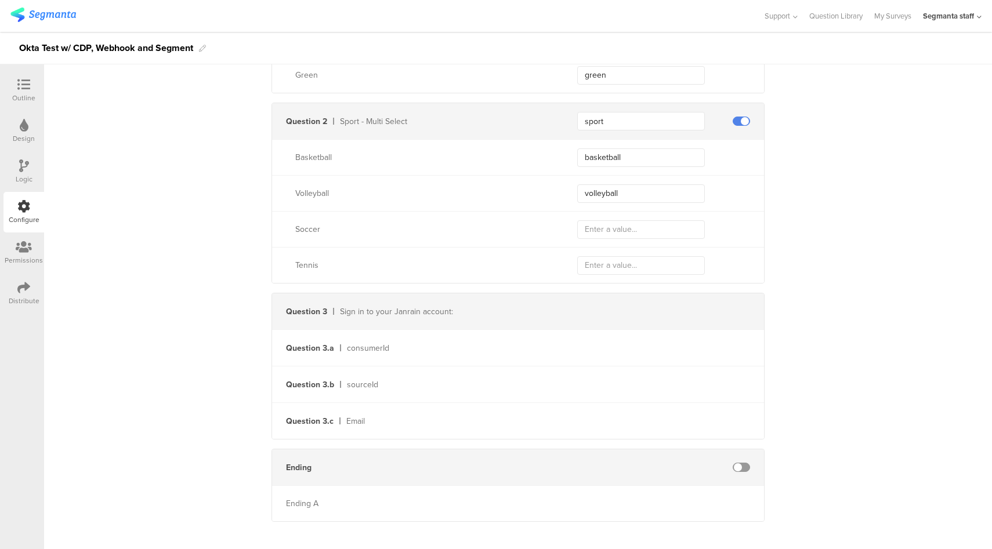
scroll to position [407, 0]
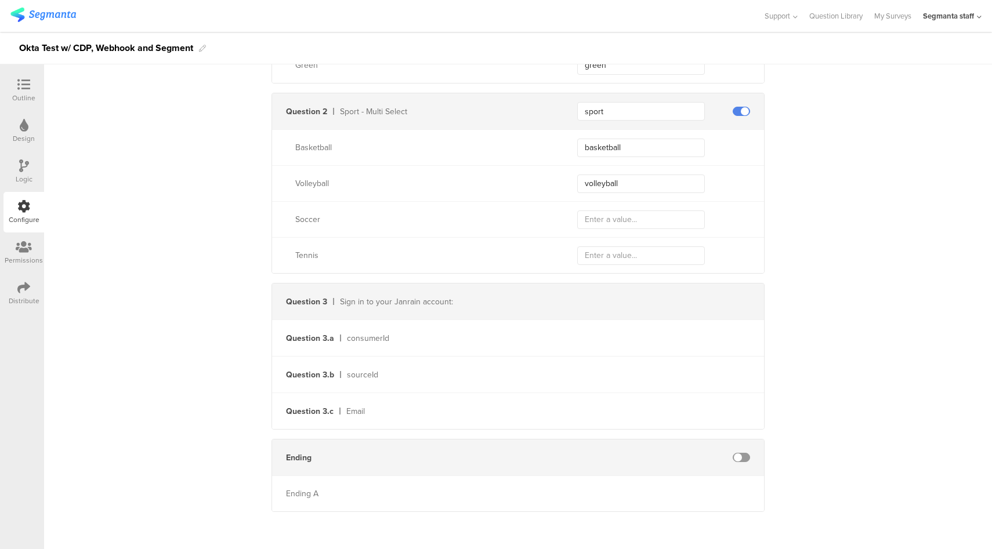
click at [740, 456] on span at bounding box center [740, 457] width 17 height 9
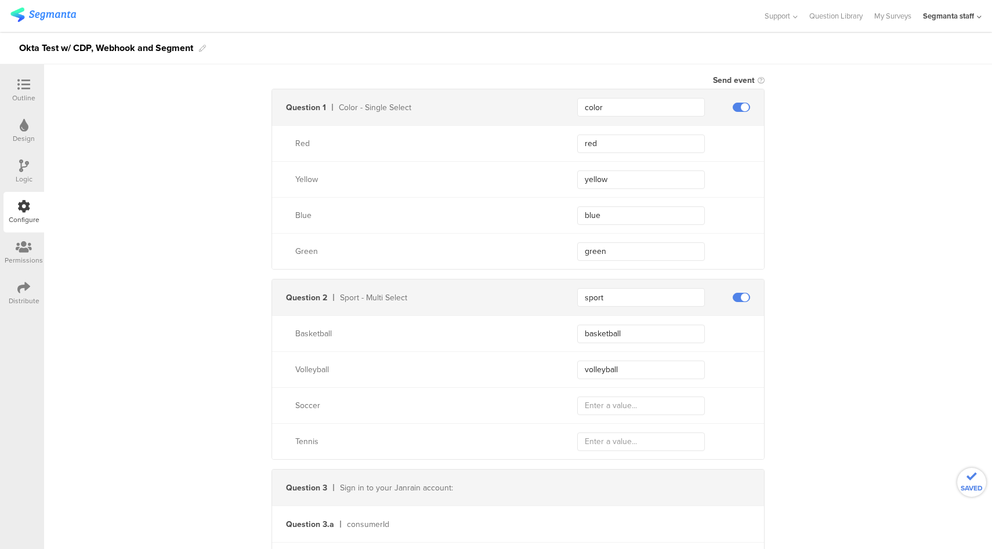
scroll to position [0, 0]
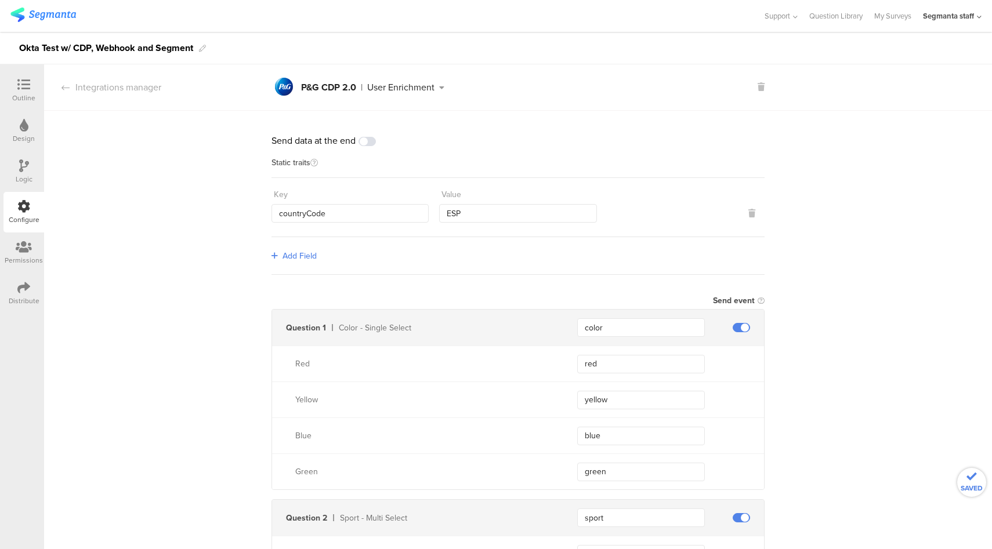
click at [365, 139] on span at bounding box center [366, 141] width 17 height 9
click at [31, 292] on div "Distribute" at bounding box center [23, 293] width 41 height 41
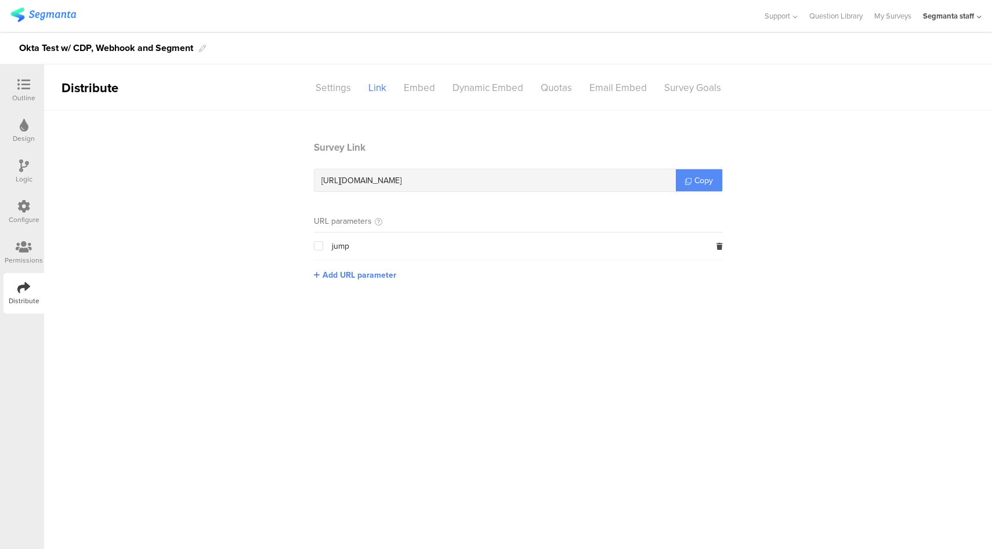
click at [697, 182] on span "Copy" at bounding box center [703, 181] width 19 height 12
